Goal: Task Accomplishment & Management: Use online tool/utility

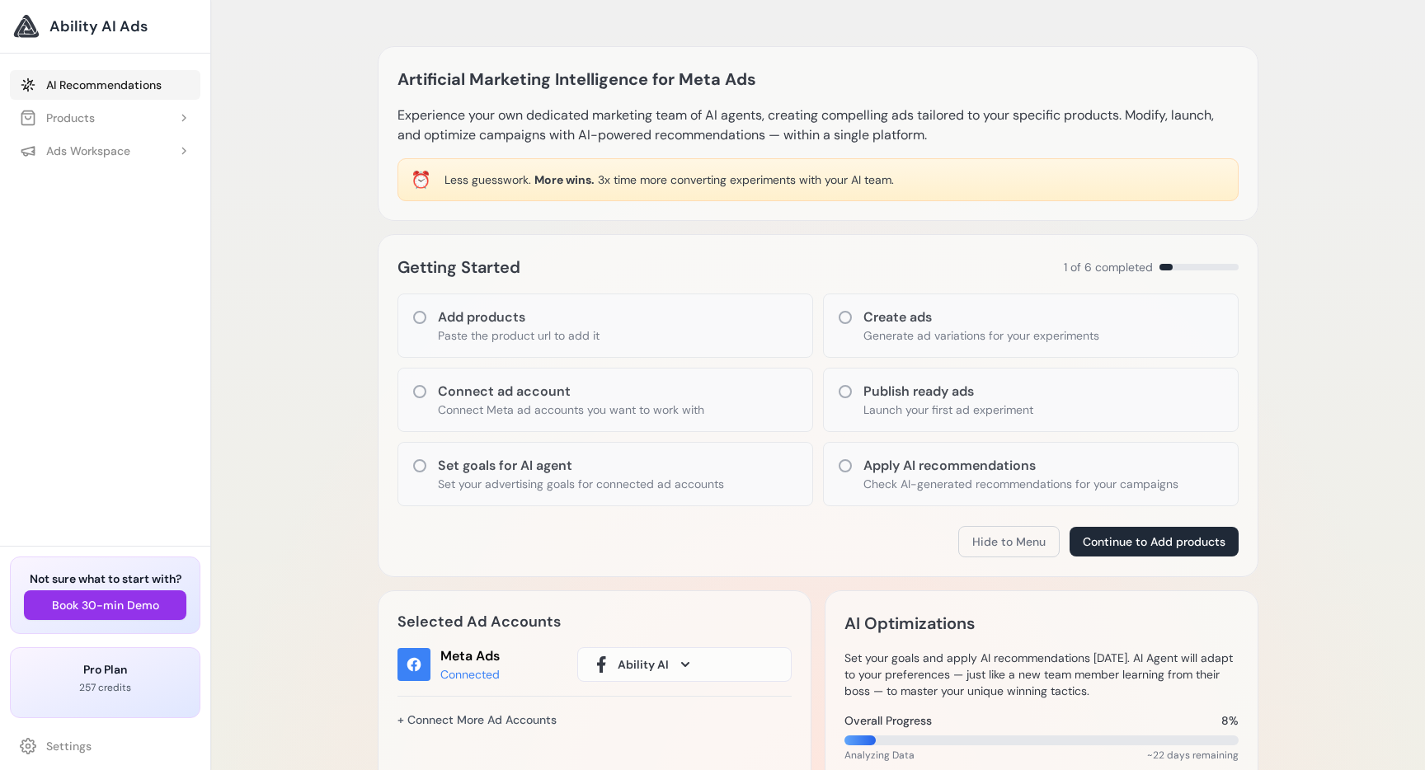
click at [89, 80] on link "AI Recommendations" at bounding box center [105, 85] width 191 height 30
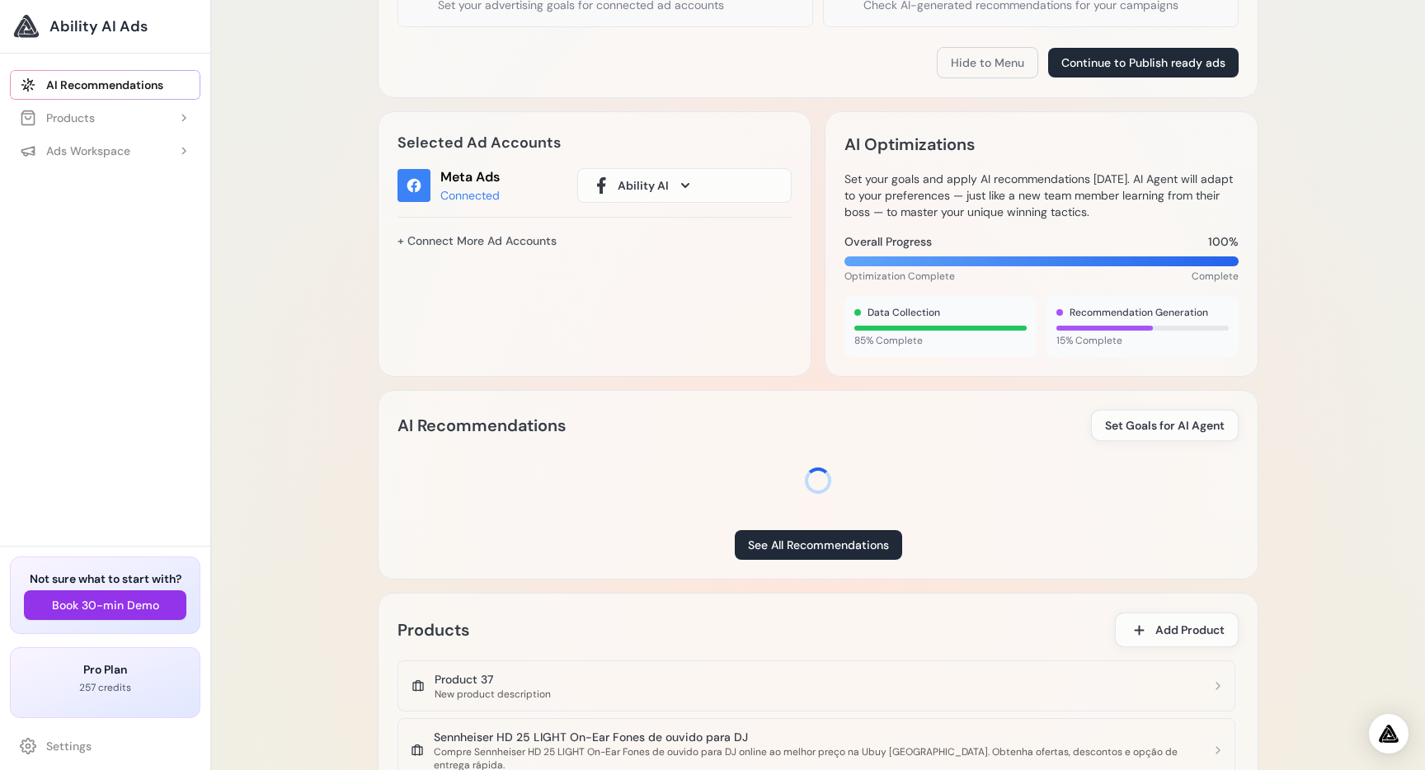
scroll to position [513, 0]
click at [719, 169] on button "Ability AI" at bounding box center [684, 186] width 214 height 35
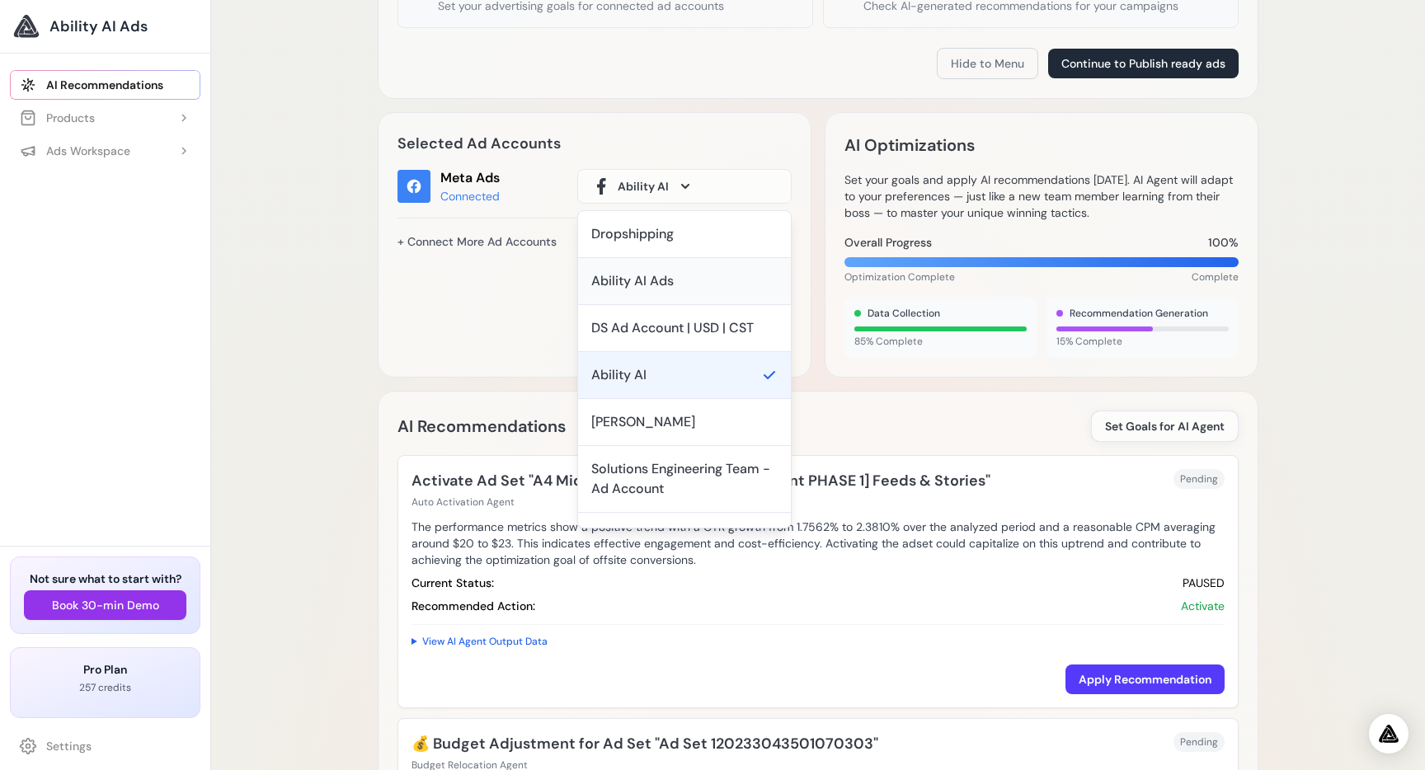
click at [636, 271] on div "Ability AI Ads" at bounding box center [632, 281] width 82 height 20
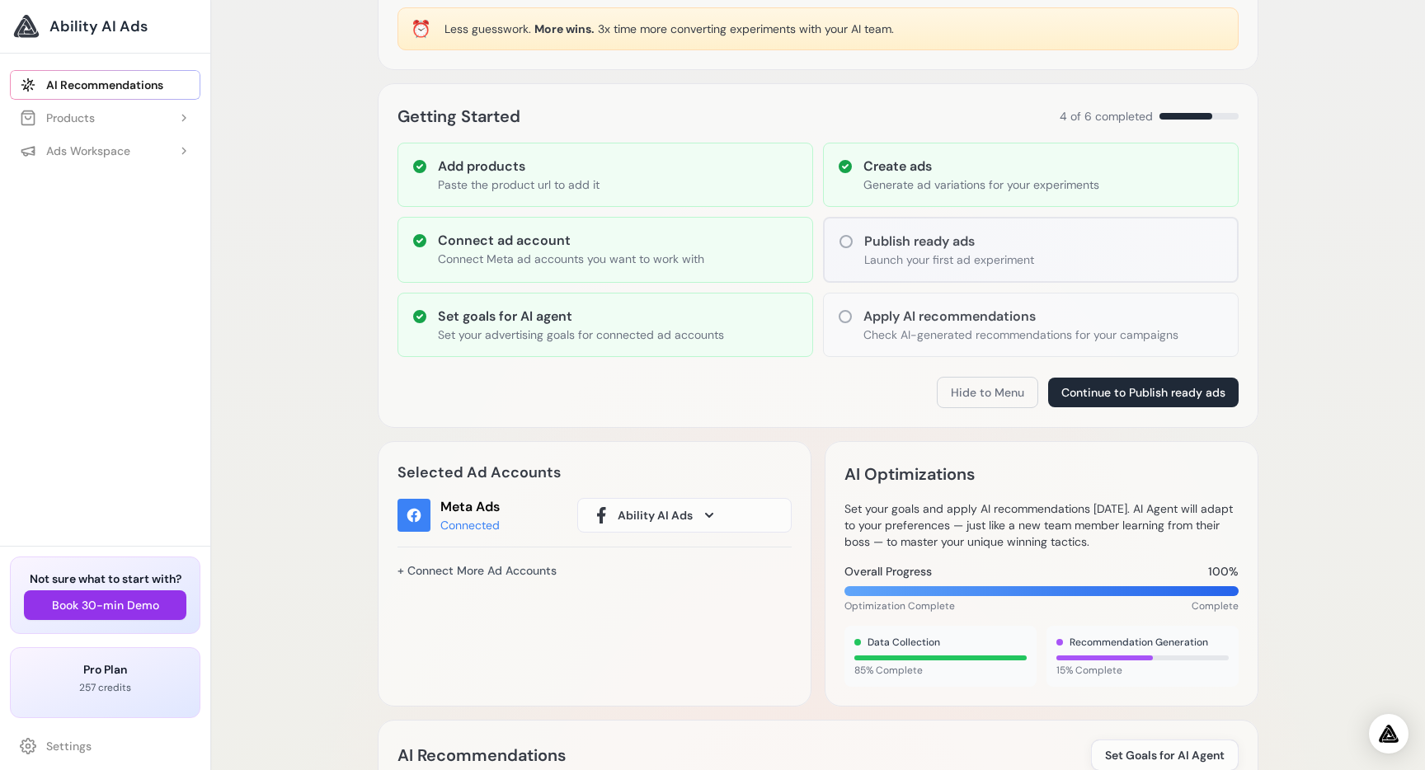
scroll to position [136, 0]
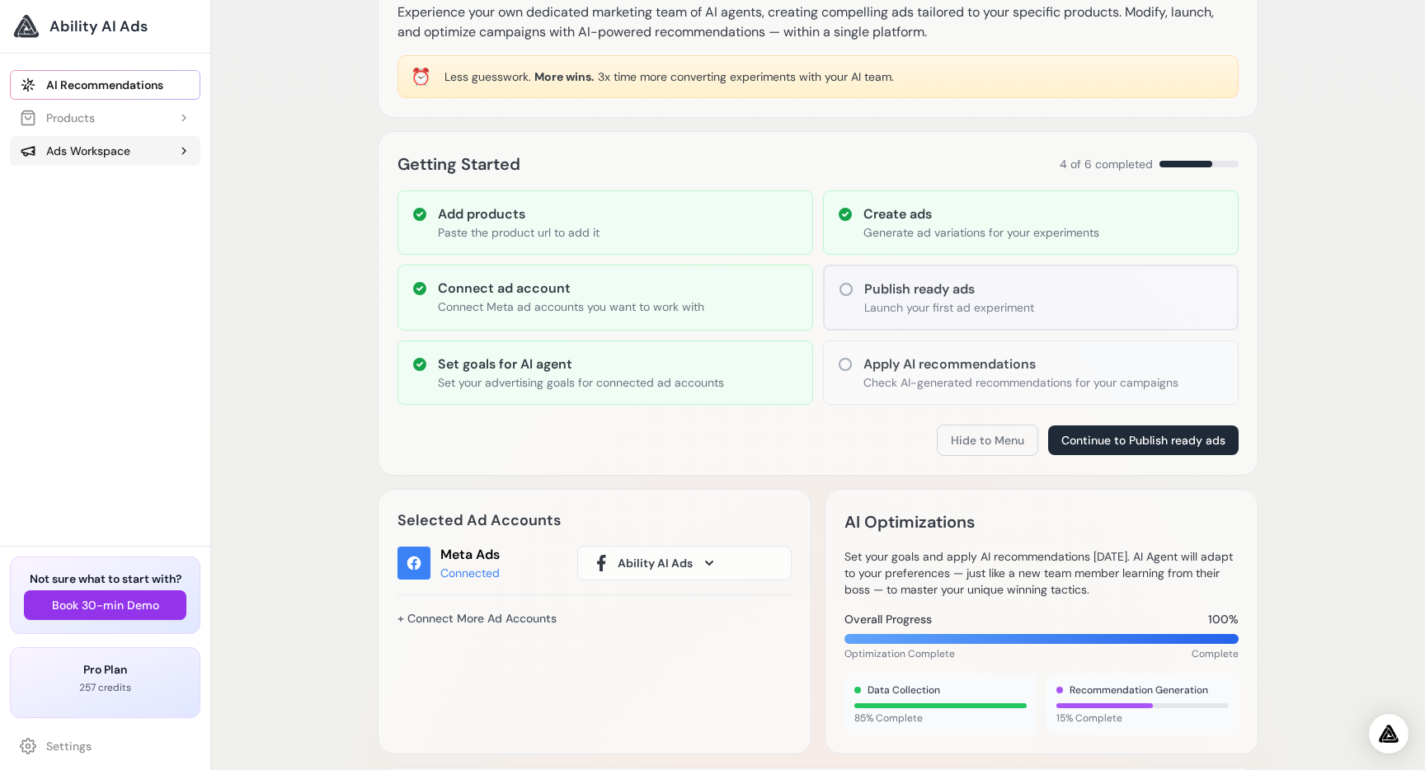
click at [108, 146] on div "Ads Workspace" at bounding box center [75, 151] width 111 height 16
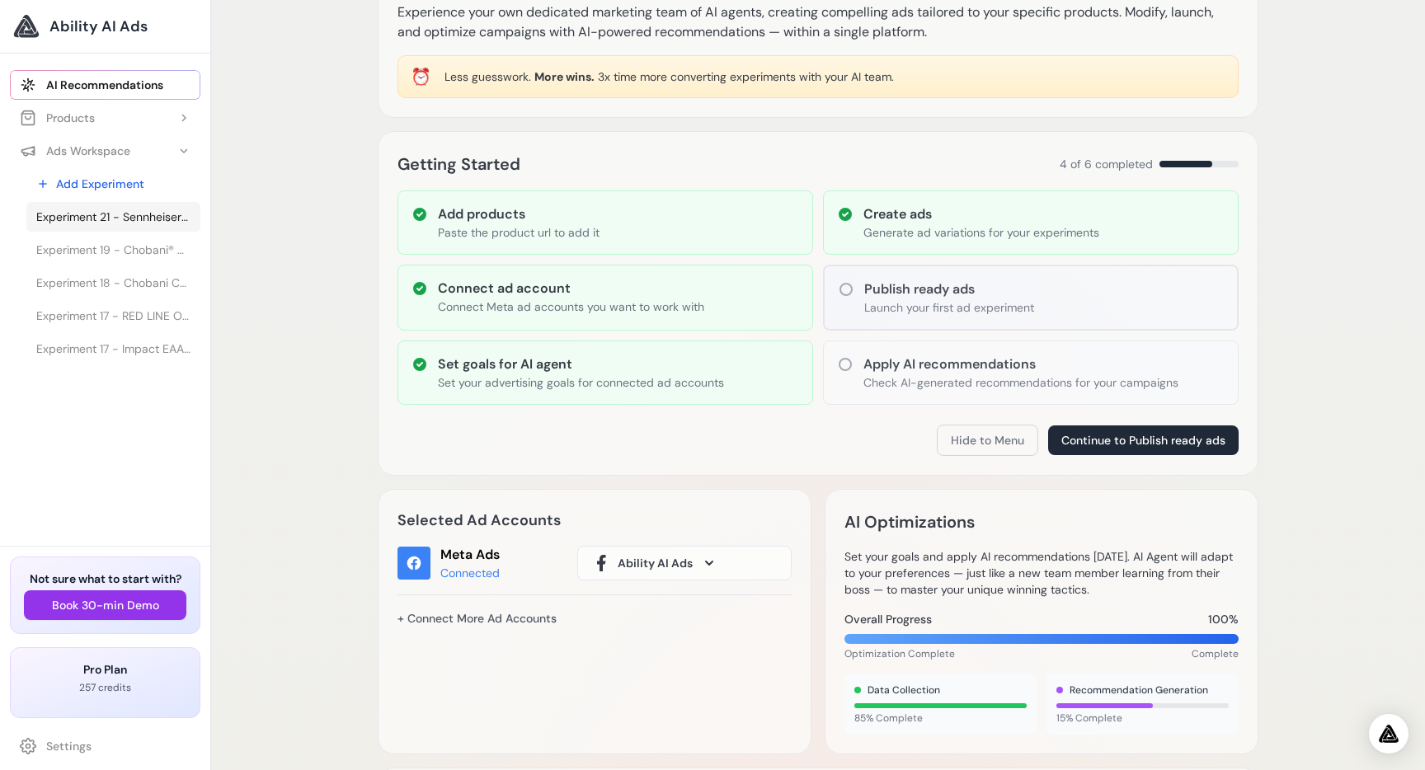
click at [120, 212] on span "Experiment 21 - Sennheiser HD 25 LIGHT On-Ear [PERSON_NAME] de ouvido para DJ" at bounding box center [113, 217] width 154 height 16
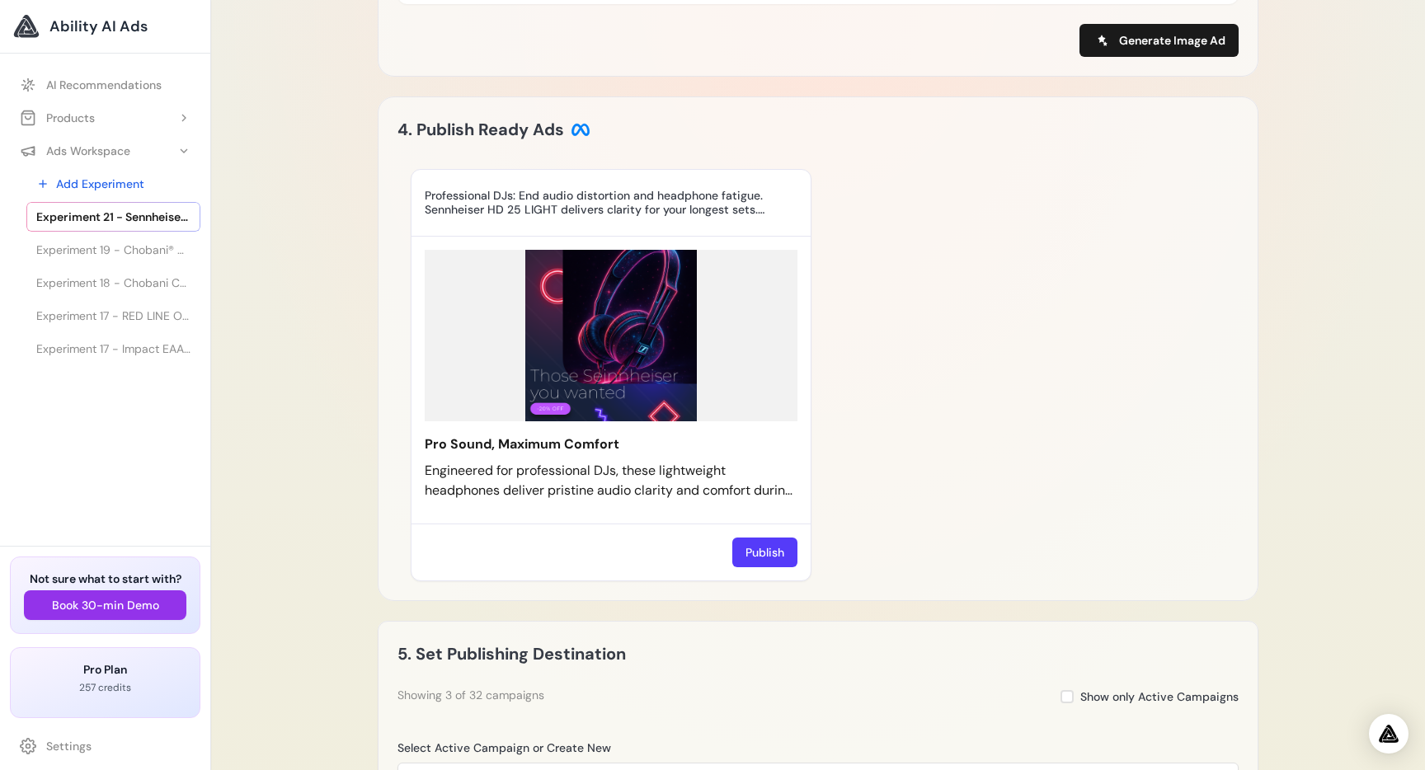
scroll to position [1058, 0]
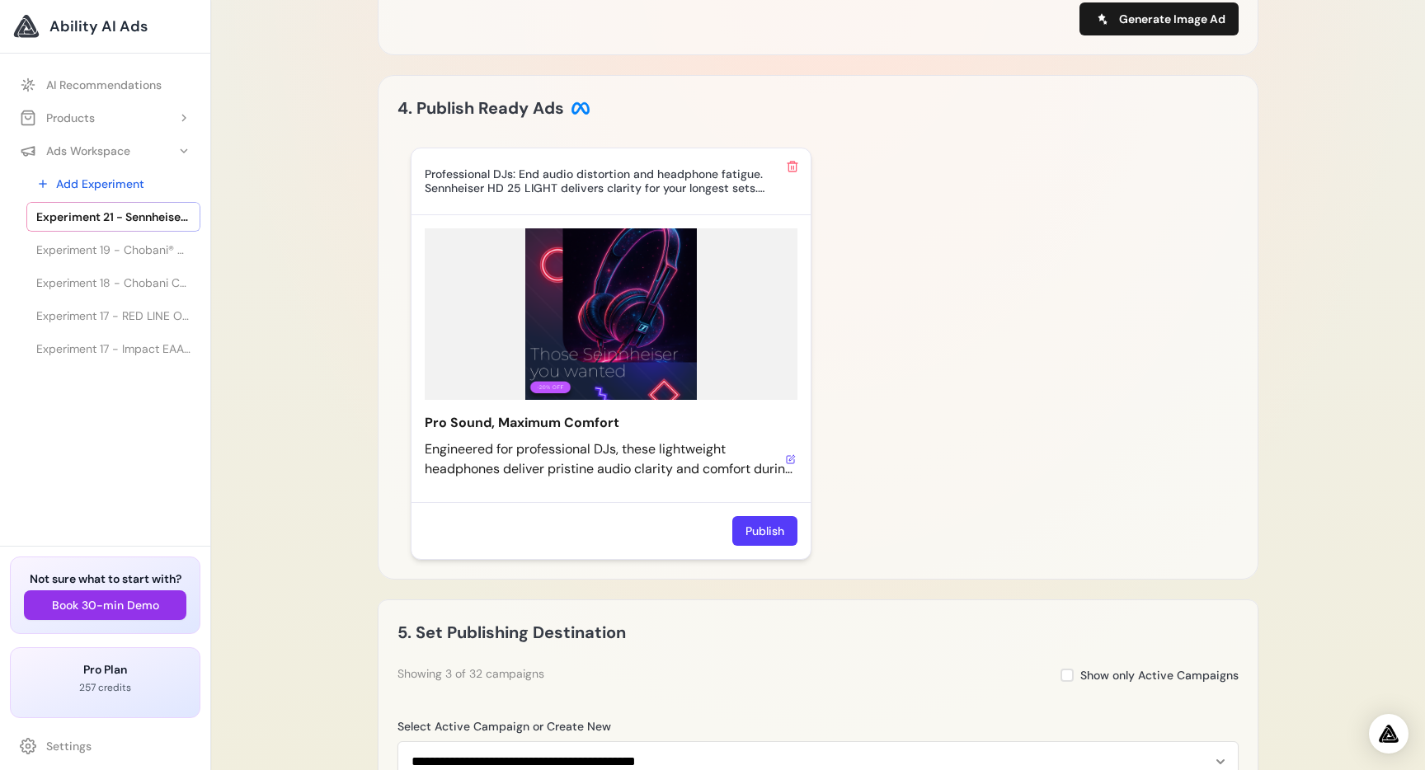
click at [792, 464] on icon at bounding box center [791, 460] width 10 height 10
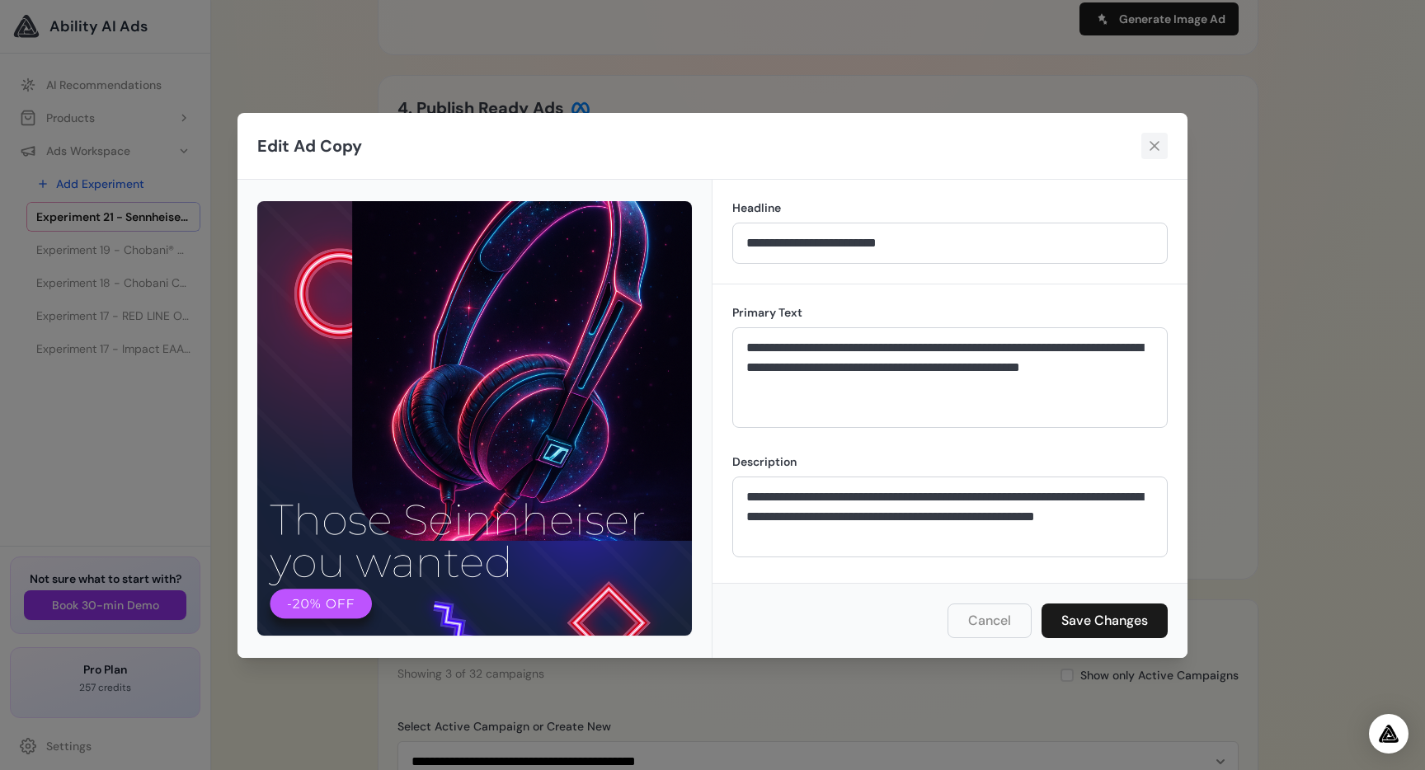
click at [1151, 148] on icon at bounding box center [1155, 146] width 16 height 16
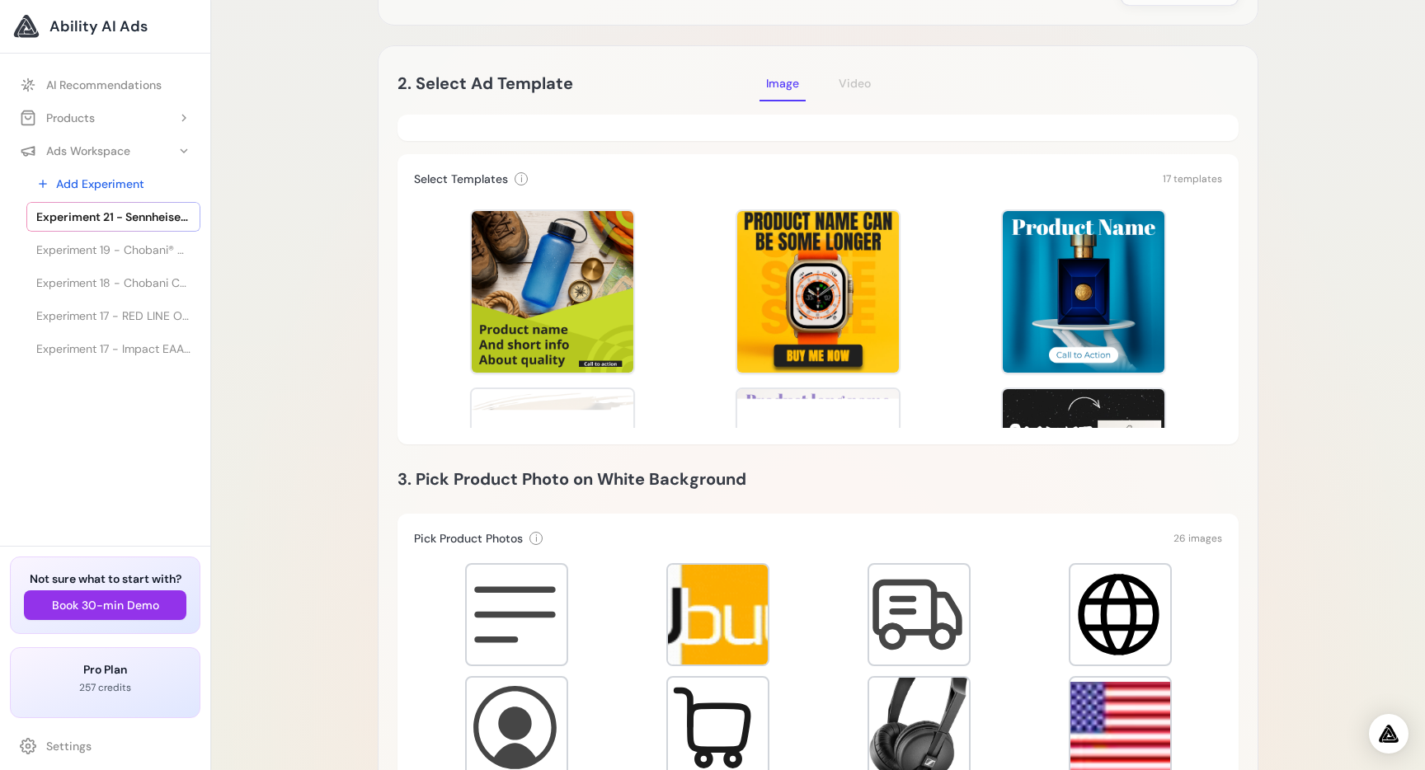
scroll to position [0, 0]
